Goal: Transaction & Acquisition: Obtain resource

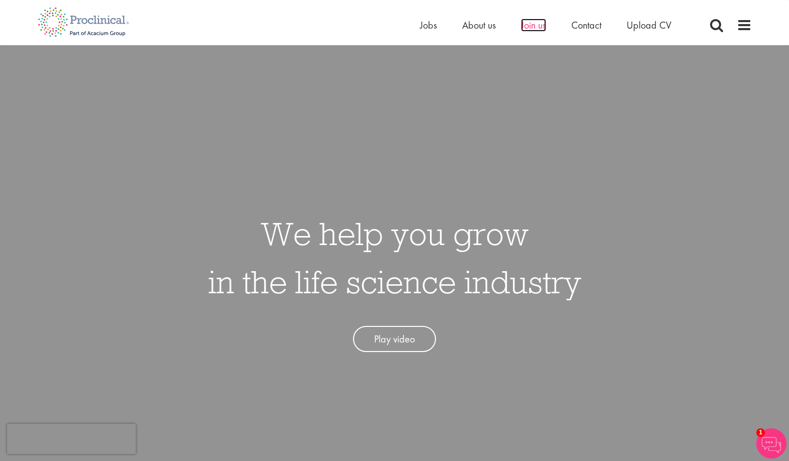
click at [528, 23] on span "Join us" at bounding box center [533, 25] width 25 height 13
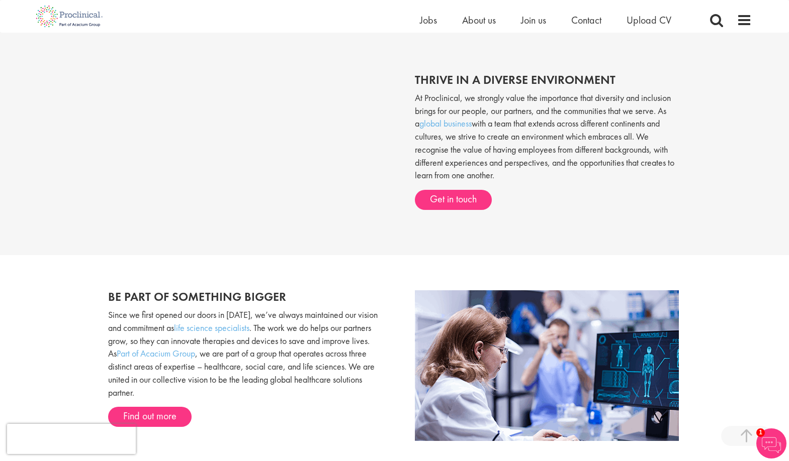
scroll to position [391, 0]
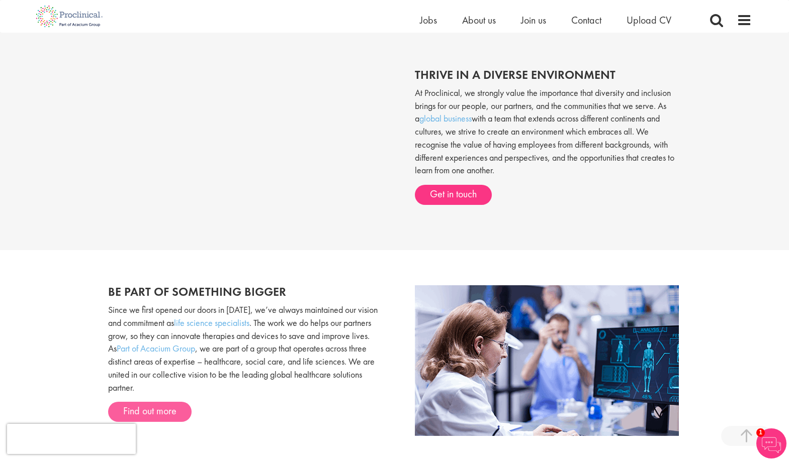
click at [163, 409] on link "Find out more" at bounding box center [149, 412] width 83 height 20
click at [662, 20] on span "Upload CV" at bounding box center [648, 20] width 45 height 13
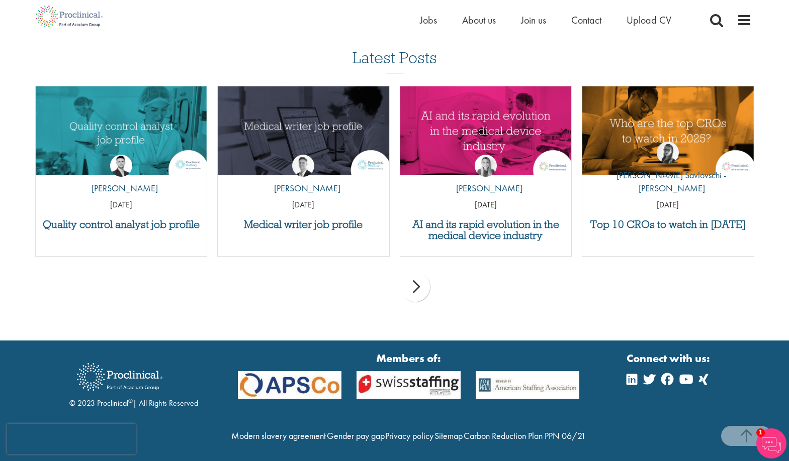
scroll to position [968, 0]
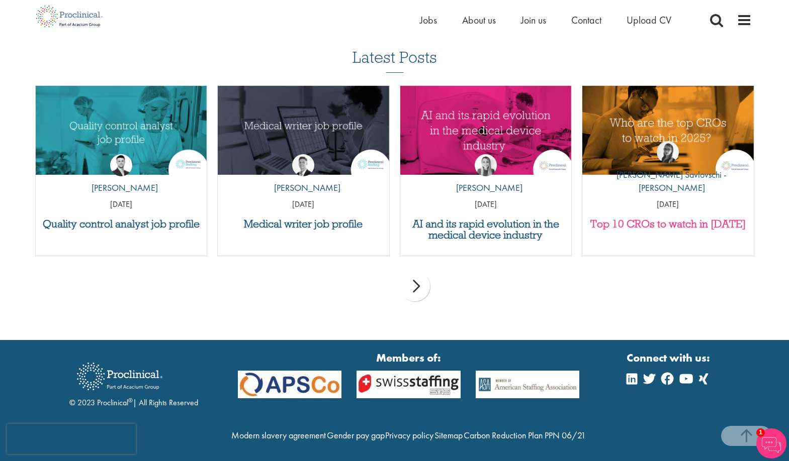
click at [661, 224] on h3 "Top 10 CROs to watch in [DATE]" at bounding box center [667, 224] width 161 height 11
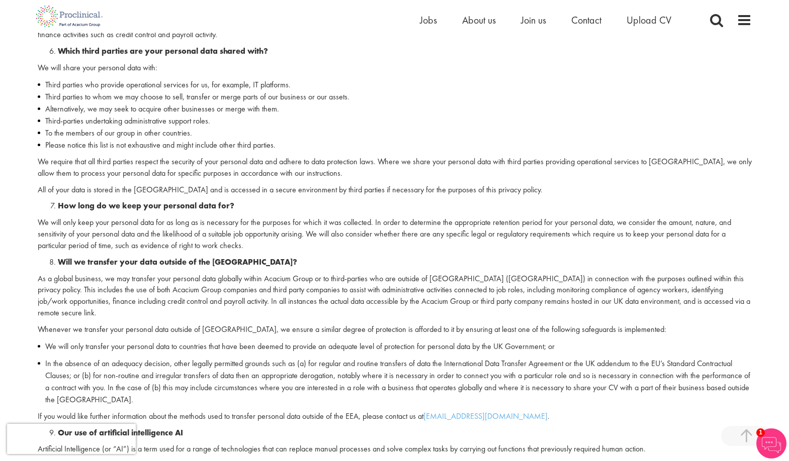
scroll to position [998, 0]
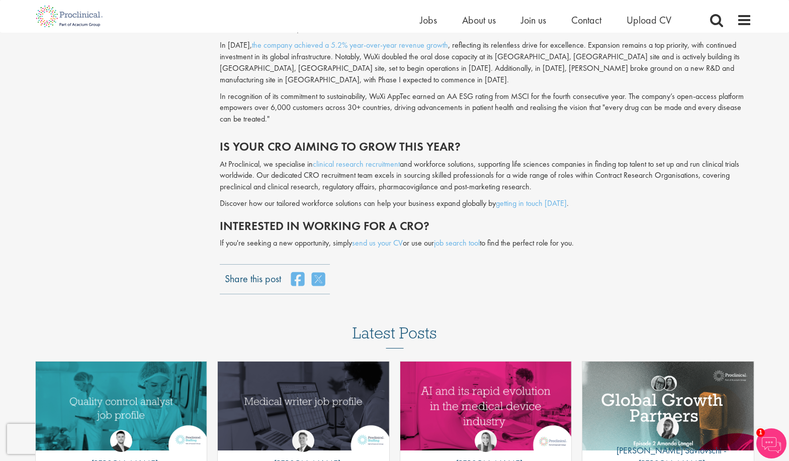
scroll to position [2413, 0]
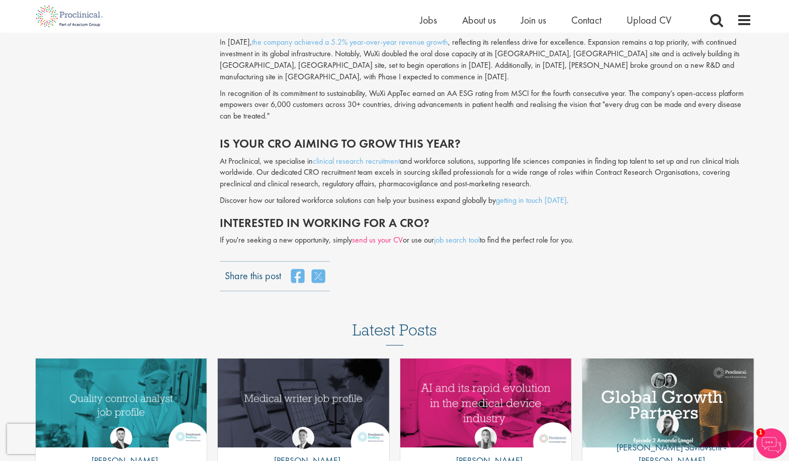
click at [393, 235] on link "send us your CV" at bounding box center [377, 240] width 51 height 11
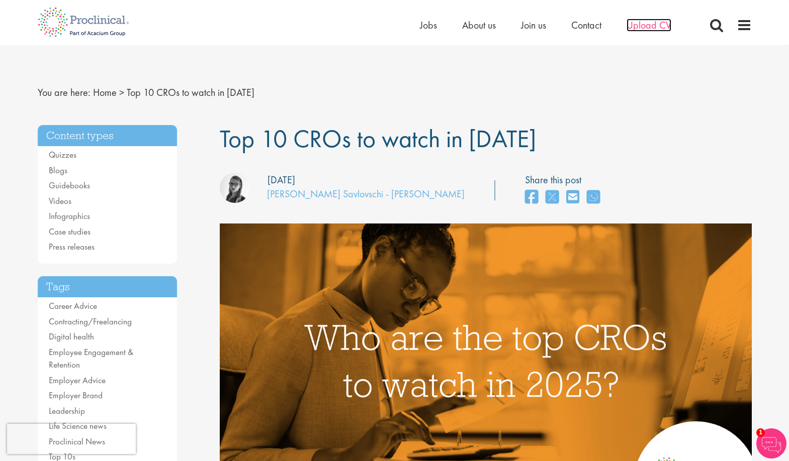
click at [629, 23] on span "Upload CV" at bounding box center [648, 25] width 45 height 13
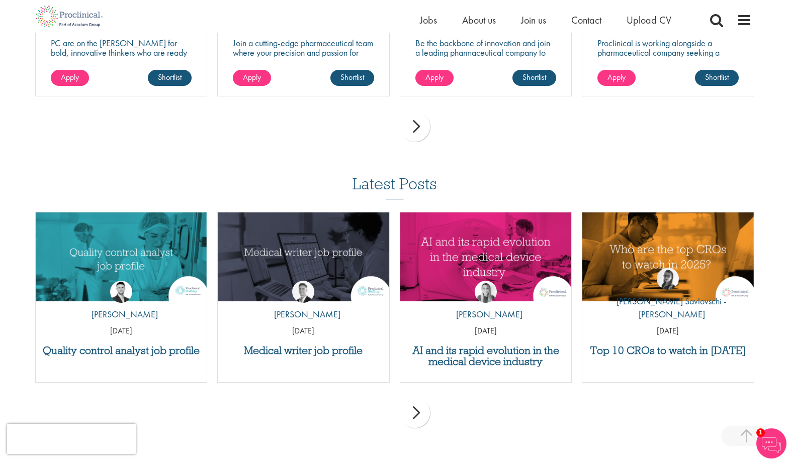
scroll to position [842, 0]
